Goal: Navigation & Orientation: Find specific page/section

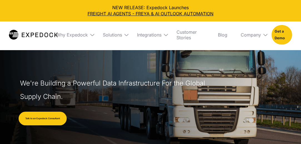
select select
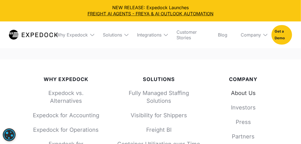
scroll to position [2312, 0]
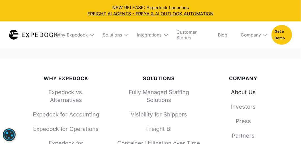
click at [247, 88] on link "About Us" at bounding box center [243, 92] width 50 height 8
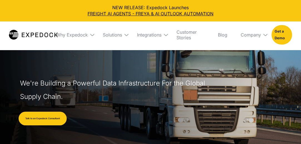
select select
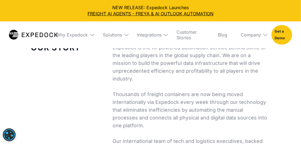
scroll to position [2523, 0]
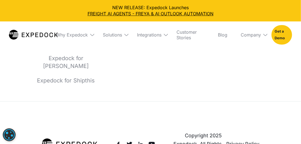
click at [264, 36] on img at bounding box center [265, 35] width 6 height 6
click at [255, 55] on link "About Us" at bounding box center [251, 55] width 31 height 14
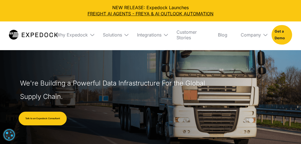
select select
